Goal: Transaction & Acquisition: Book appointment/travel/reservation

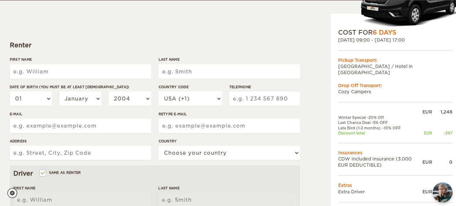
scroll to position [72, 0]
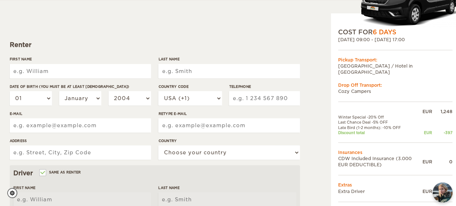
click at [93, 68] on input "First Name" at bounding box center [80, 71] width 141 height 14
type input "[PERSON_NAME]"
click at [187, 67] on input "Last Name" at bounding box center [228, 71] width 141 height 14
type input "[PERSON_NAME]"
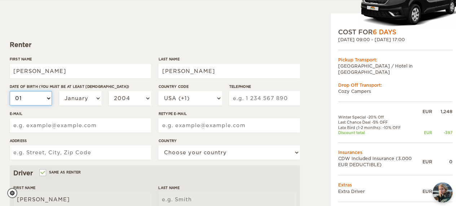
type input "[PERSON_NAME]"
click at [38, 95] on select "01 02 03 04 05 06 07 08 09 10 11 12 13 14 15 16 17 18 19 20 21 22 23 24 25 26 2…" at bounding box center [31, 98] width 43 height 14
select select "17"
click at [10, 91] on select "01 02 03 04 05 06 07 08 09 10 11 12 13 14 15 16 17 18 19 20 21 22 23 24 25 26 2…" at bounding box center [31, 98] width 43 height 14
select select "17"
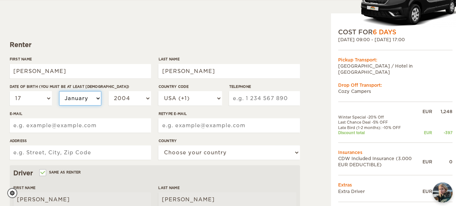
click at [85, 98] on select "January February March April May June July August September October November De…" at bounding box center [80, 98] width 43 height 14
select select "10"
click at [59, 91] on select "January February March April May June July August September October November De…" at bounding box center [80, 98] width 43 height 14
select select "10"
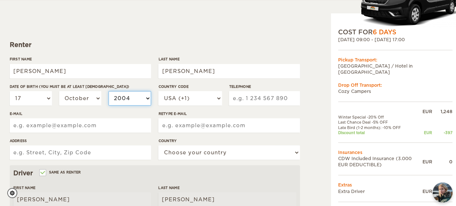
click at [130, 96] on select "2004 2003 2002 2001 2000 1999 1998 1997 1996 1995 1994 1993 1992 1991 1990 1989…" at bounding box center [130, 98] width 43 height 14
select select "1997"
click at [109, 91] on select "2004 2003 2002 2001 2000 1999 1998 1997 1996 1995 1994 1993 1992 1991 1990 1989…" at bounding box center [130, 98] width 43 height 14
select select "1997"
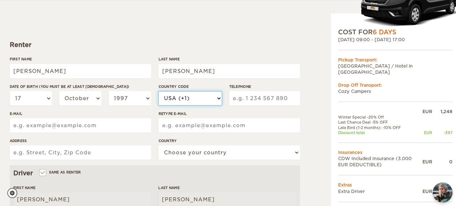
click at [188, 93] on select "USA (+1) [GEOGRAPHIC_DATA] (+44) [GEOGRAPHIC_DATA] (+49) [GEOGRAPHIC_DATA] (+21…" at bounding box center [189, 98] width 63 height 14
select select "351"
click at [158, 91] on select "USA (+1) [GEOGRAPHIC_DATA] (+44) [GEOGRAPHIC_DATA] (+49) [GEOGRAPHIC_DATA] (+21…" at bounding box center [189, 98] width 63 height 14
click at [235, 95] on input "Telephone" at bounding box center [264, 98] width 71 height 14
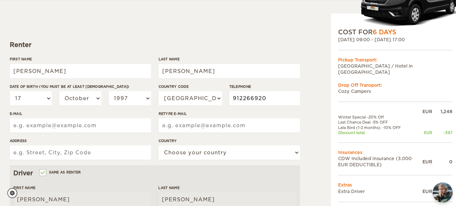
type input "912266920"
click at [300, 114] on div "Expand Collapse Total 887 EUR Automatic 2x4 COST FOR 6 Days [DATE] 09:00 - [DAT…" at bounding box center [228, 176] width 437 height 427
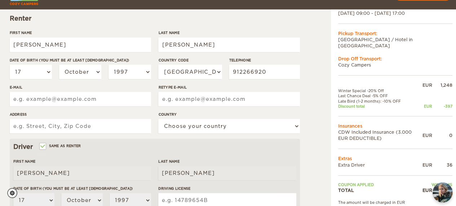
scroll to position [108, 0]
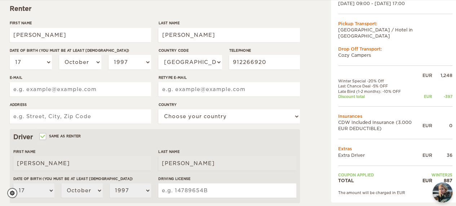
click at [78, 85] on input "E-mail" at bounding box center [80, 89] width 141 height 14
drag, startPoint x: 95, startPoint y: 90, endPoint x: 9, endPoint y: 86, distance: 85.9
click at [9, 86] on div "Expand Collapse Total 887 EUR Automatic 2x4 COST FOR 6 Days [DATE] 09:00 - [DAT…" at bounding box center [228, 140] width 446 height 427
type input "[EMAIL_ADDRESS][DOMAIN_NAME]"
click at [172, 89] on input "Retype E-mail" at bounding box center [228, 89] width 141 height 14
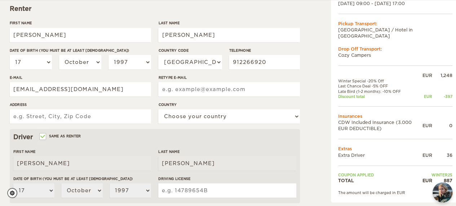
paste input "[EMAIL_ADDRESS][DOMAIN_NAME]"
type input "[EMAIL_ADDRESS][DOMAIN_NAME]"
click at [246, 103] on label "Country" at bounding box center [228, 104] width 141 height 5
click at [72, 118] on input "Address" at bounding box center [80, 116] width 141 height 14
type input "[STREET_ADDRESS]"
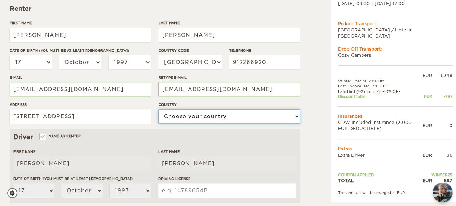
select select "167"
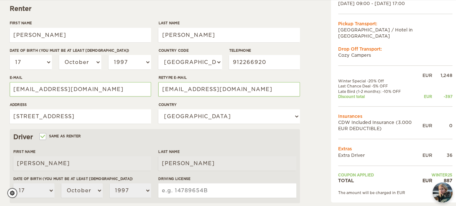
click at [324, 130] on div "Expand Collapse Total 887 EUR Automatic 2x4 COST FOR 6 Days [DATE] 09:00 - [DAT…" at bounding box center [377, 140] width 140 height 427
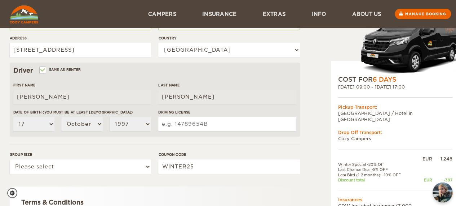
scroll to position [155, 0]
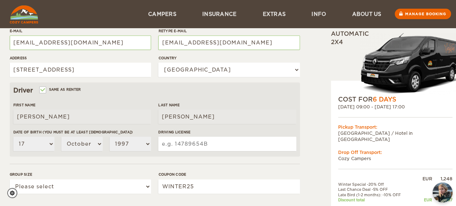
click at [184, 146] on input "Driving License" at bounding box center [227, 143] width 138 height 14
type input "P-1646883 1"
click at [311, 146] on div "Expand Collapse Total 887 EUR Automatic 2x4 COST FOR 6 Days [DATE] 09:00 - [DAT…" at bounding box center [377, 93] width 140 height 427
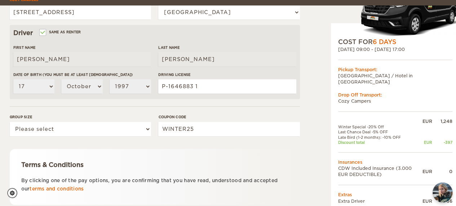
scroll to position [227, 0]
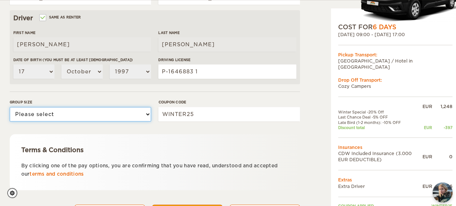
click at [118, 117] on select "Please select 1 2" at bounding box center [80, 114] width 141 height 14
select select "2"
click at [10, 107] on select "Please select 1 2" at bounding box center [80, 114] width 141 height 14
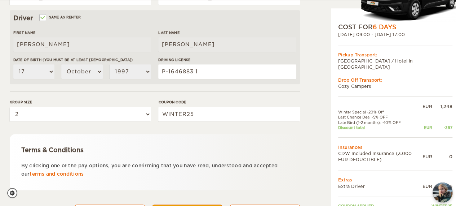
click at [115, 130] on form "Renter First Name [PERSON_NAME] Last Name [PERSON_NAME] Date of birth (You must…" at bounding box center [155, 34] width 290 height 380
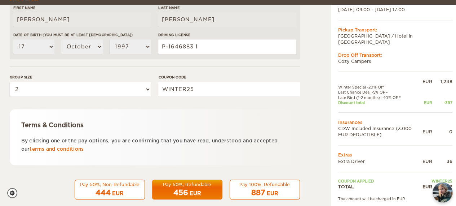
scroll to position [263, 0]
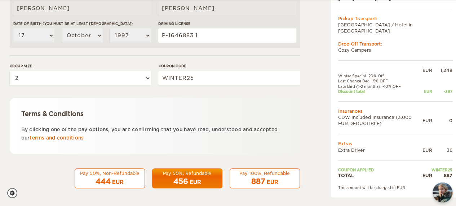
click at [260, 178] on span "887" at bounding box center [258, 181] width 14 height 9
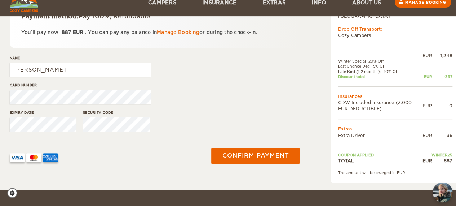
scroll to position [144, 0]
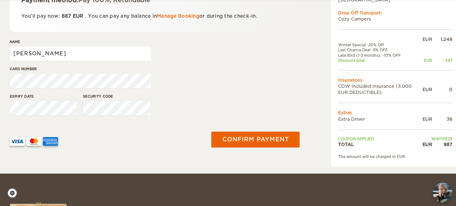
drag, startPoint x: 33, startPoint y: 52, endPoint x: 0, endPoint y: 54, distance: 33.2
click at [0, 54] on div "Expand Collapse Total 887 EUR Automatic 2x4 COST FOR 6 Days 13. Oct 2025 09:00 …" at bounding box center [228, 14] width 456 height 317
type input "Helena Matias"
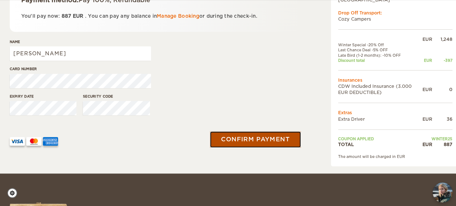
click at [261, 141] on button "Confirm payment" at bounding box center [255, 139] width 91 height 16
